Goal: Task Accomplishment & Management: Complete application form

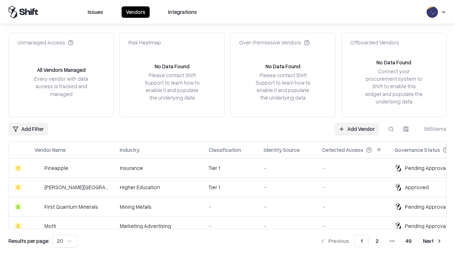
click at [357, 129] on link "Add Vendor" at bounding box center [357, 129] width 44 height 13
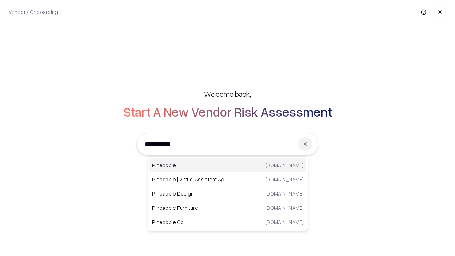
click at [228, 165] on div "Pineapple [DOMAIN_NAME]" at bounding box center [227, 165] width 157 height 14
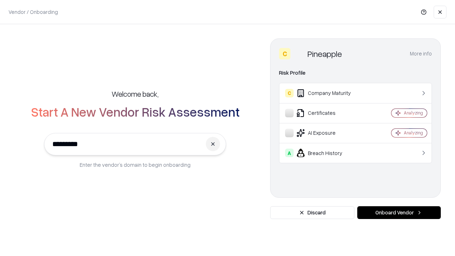
type input "*********"
click at [399, 213] on button "Onboard Vendor" at bounding box center [399, 212] width 84 height 13
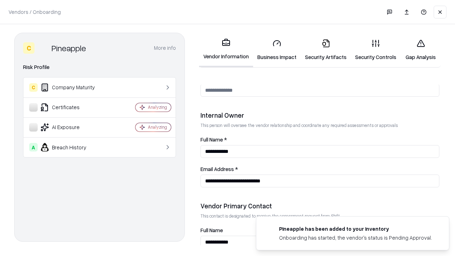
scroll to position [368, 0]
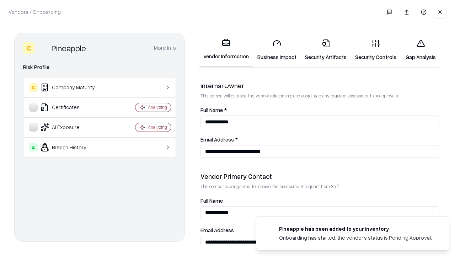
click at [277, 50] on link "Business Impact" at bounding box center [277, 49] width 48 height 33
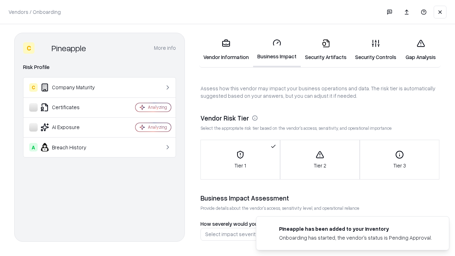
click at [421, 50] on link "Gap Analysis" at bounding box center [421, 49] width 40 height 33
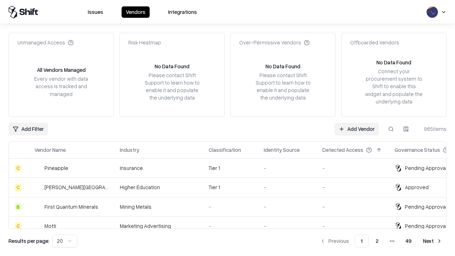
click at [357, 129] on link "Add Vendor" at bounding box center [357, 129] width 44 height 13
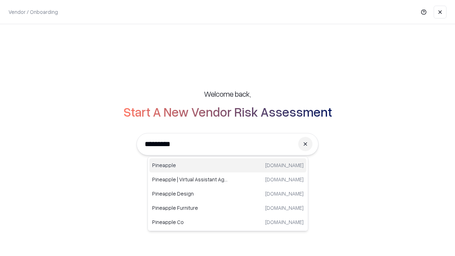
click at [228, 165] on div "Pineapple [DOMAIN_NAME]" at bounding box center [227, 165] width 157 height 14
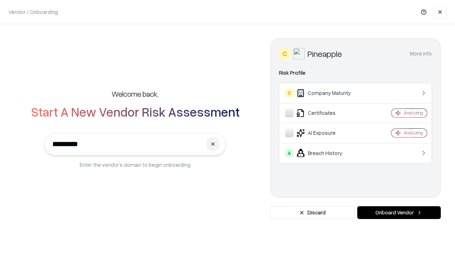
type input "*********"
click at [399, 213] on button "Onboard Vendor" at bounding box center [399, 212] width 84 height 13
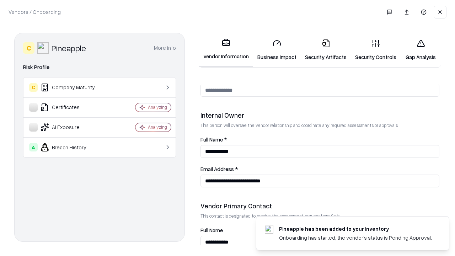
scroll to position [368, 0]
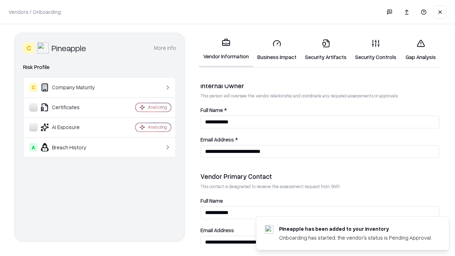
click at [421, 50] on link "Gap Analysis" at bounding box center [421, 49] width 40 height 33
